Goal: Information Seeking & Learning: Learn about a topic

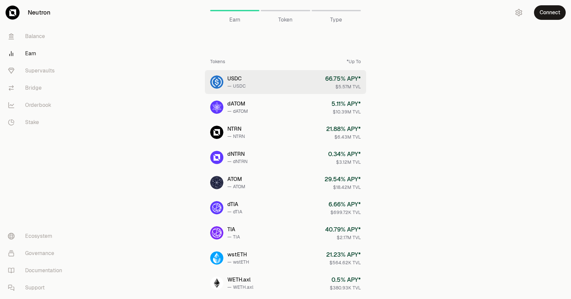
click at [296, 83] on link "USDC — USDC 66.75 % APY* $5.57M TVL" at bounding box center [285, 82] width 161 height 24
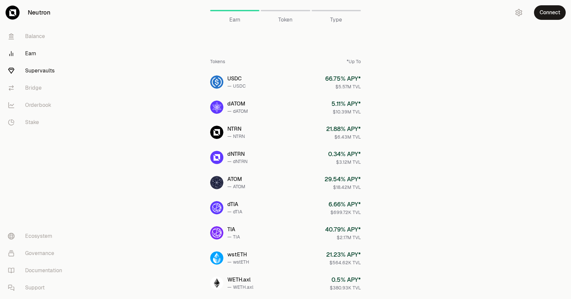
click at [39, 71] on link "Supervaults" at bounding box center [37, 70] width 69 height 17
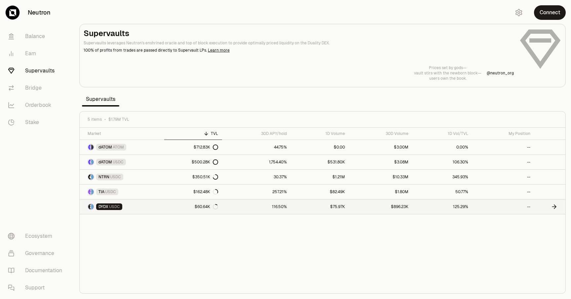
click at [245, 207] on link "116.50%" at bounding box center [256, 206] width 69 height 15
click at [27, 53] on link "Earn" at bounding box center [37, 53] width 69 height 17
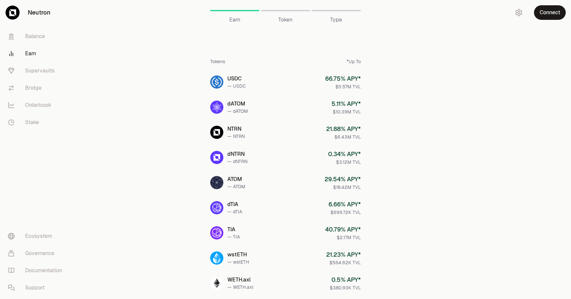
click at [283, 20] on span "Token" at bounding box center [285, 20] width 14 height 8
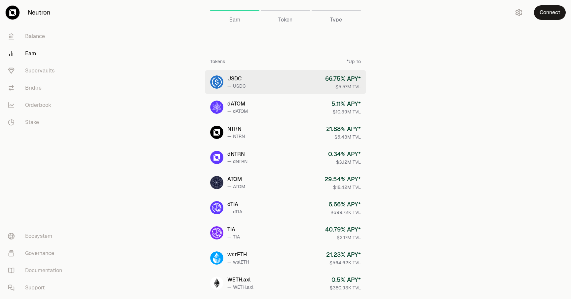
click at [263, 82] on link "USDC — USDC 66.75 % APY* $5.57M TVL" at bounding box center [285, 82] width 161 height 24
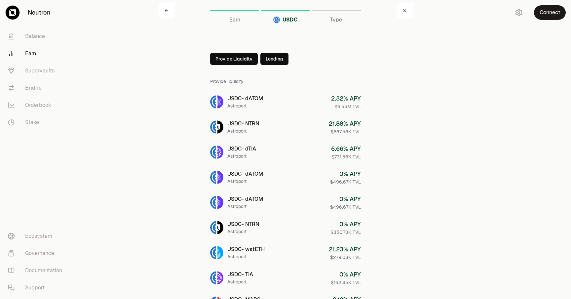
click at [277, 58] on button "Lending" at bounding box center [274, 59] width 28 height 12
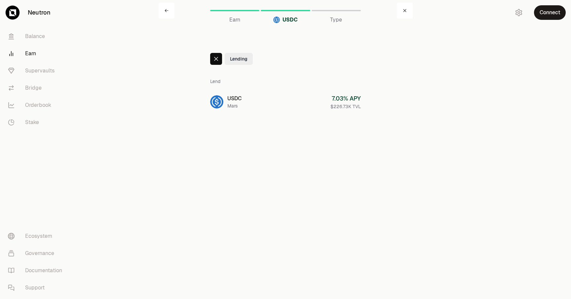
click at [219, 62] on div at bounding box center [216, 59] width 12 height 12
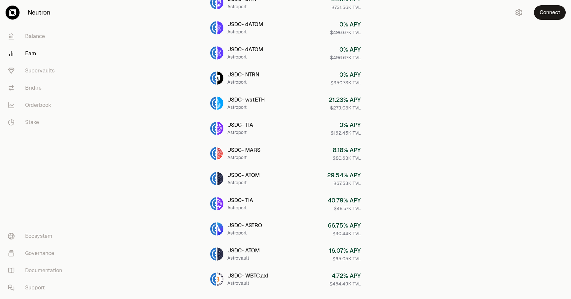
scroll to position [154, 0]
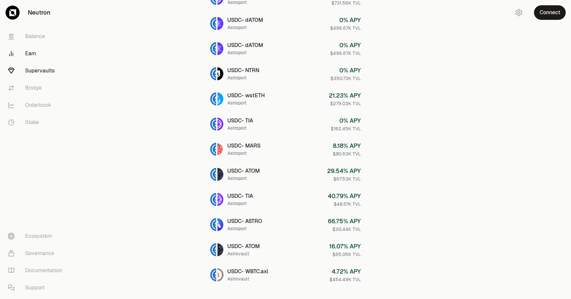
click at [45, 71] on link "Supervaults" at bounding box center [37, 70] width 69 height 17
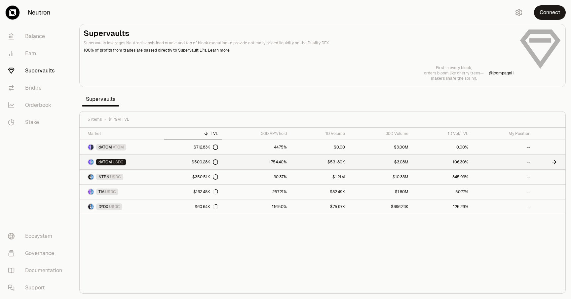
click at [108, 162] on span "dATOM" at bounding box center [105, 161] width 14 height 5
click at [32, 35] on link "Balance" at bounding box center [37, 36] width 69 height 17
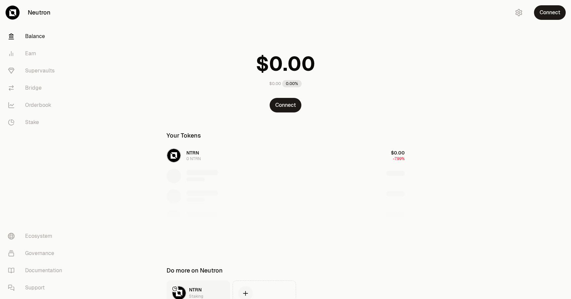
click at [38, 14] on link "Neutron" at bounding box center [37, 12] width 74 height 25
